Goal: Navigation & Orientation: Find specific page/section

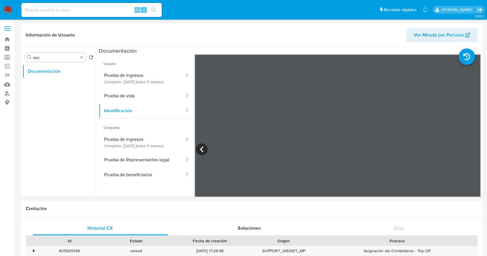
select select "10"
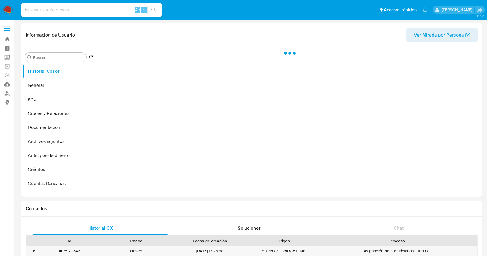
select select "10"
